Goal: Find specific page/section: Find specific page/section

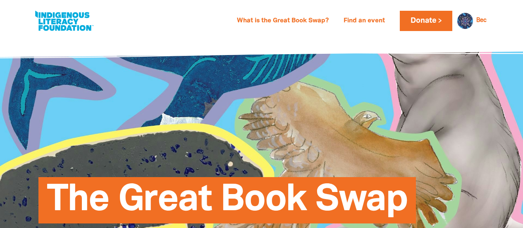
select select "primary-school"
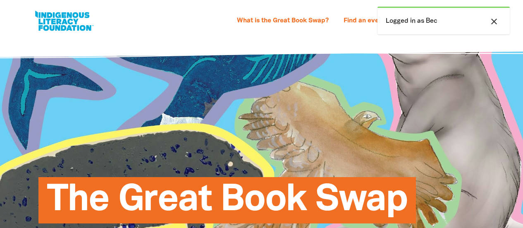
select select "primary-school"
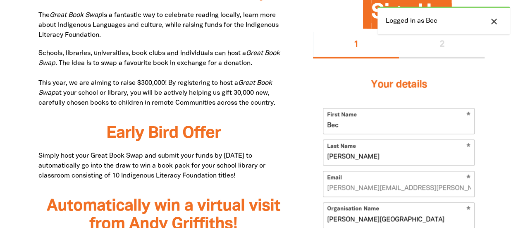
scroll to position [452, 0]
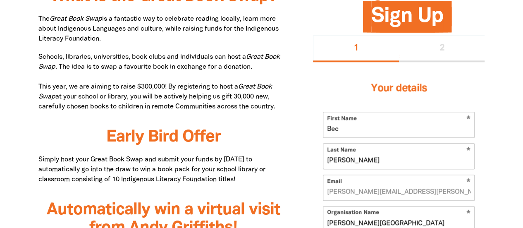
click at [439, 46] on div "1 2" at bounding box center [399, 49] width 172 height 26
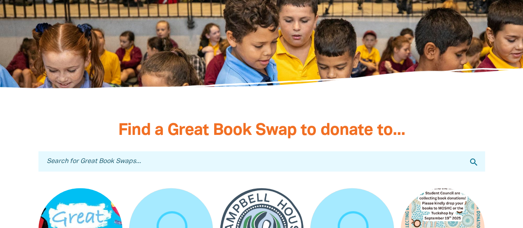
scroll to position [2396, 0]
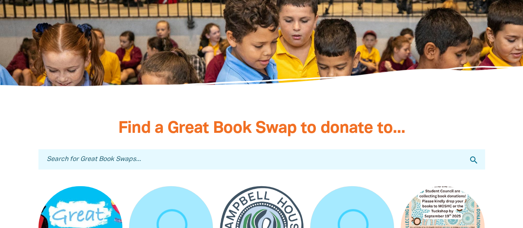
click at [125, 149] on input "Search for Great Book Swaps..." at bounding box center [261, 159] width 446 height 20
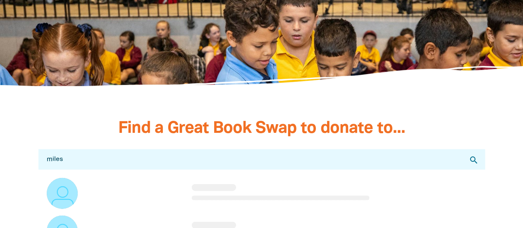
type input "miles"
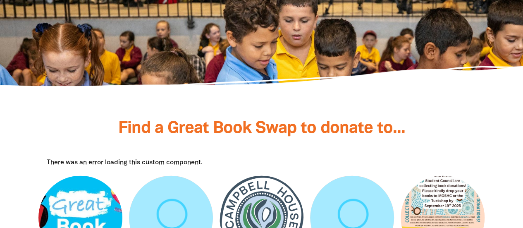
click at [121, 157] on div "There was an error loading this custom component." at bounding box center [262, 162] width 430 height 10
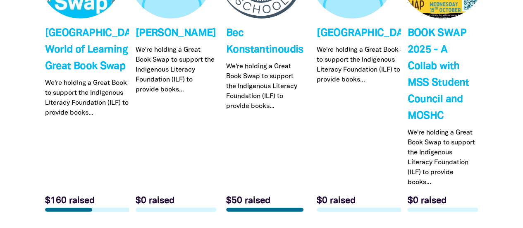
scroll to position [2641, 0]
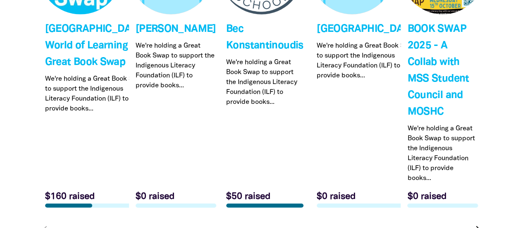
click at [429, 83] on link "Link to BOOK SWAP 2025 - A Collab with MSS Student Council and MOSHC" at bounding box center [443, 73] width 84 height 284
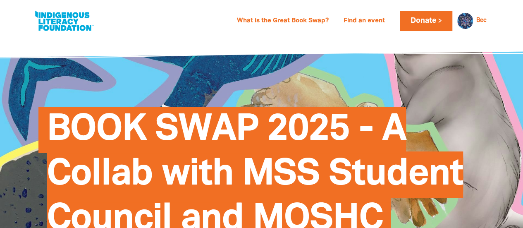
select select "primary-school"
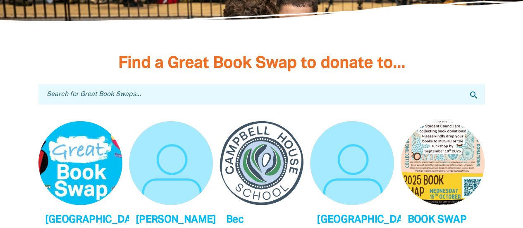
scroll to position [2460, 0]
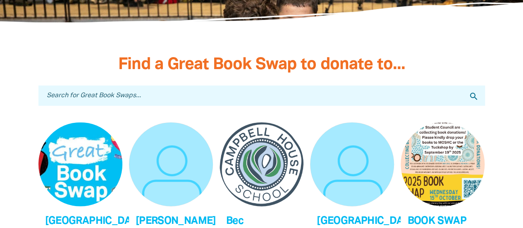
click at [100, 98] on input "Search for Great Book Swaps..." at bounding box center [261, 96] width 446 height 20
type input "m"
